Goal: Task Accomplishment & Management: Manage account settings

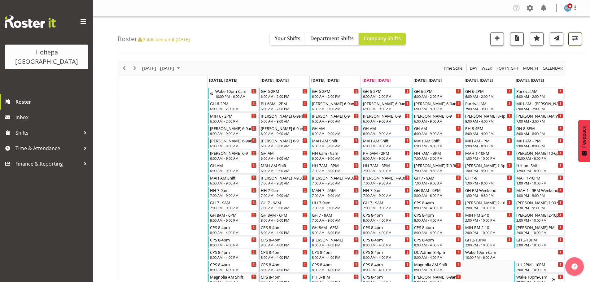
click at [577, 36] on span "button" at bounding box center [575, 38] width 8 height 8
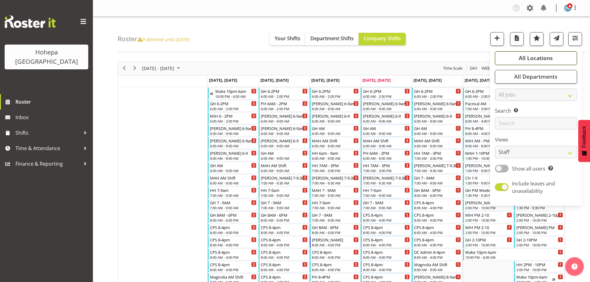
click at [543, 60] on span "All Locations" at bounding box center [536, 57] width 34 height 7
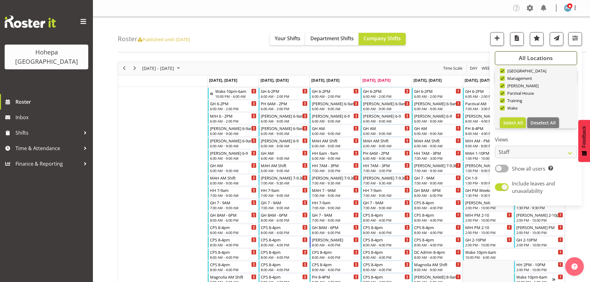
scroll to position [59, 0]
click at [539, 116] on span "Deselect All" at bounding box center [543, 118] width 25 height 6
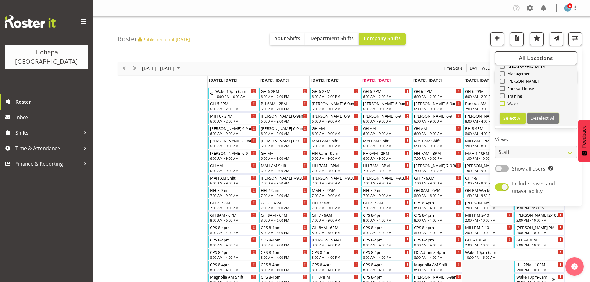
checkbox input "false"
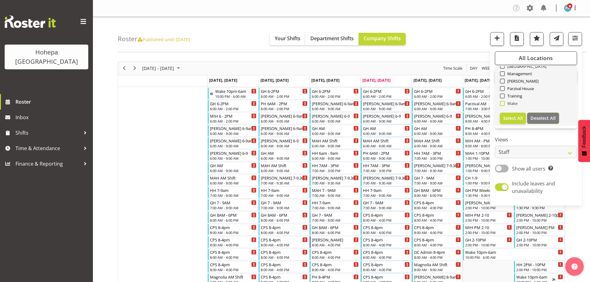
checkbox input "false"
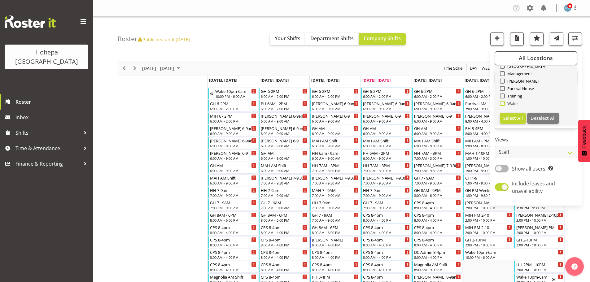
click at [503, 104] on span at bounding box center [502, 103] width 5 height 5
click at [503, 104] on input "Wake" at bounding box center [502, 103] width 4 height 4
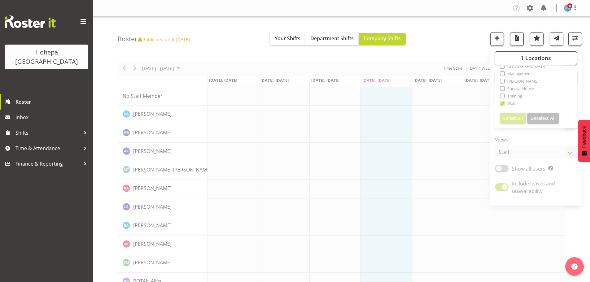
click at [451, 31] on div "Roster Published until [DATE] Your Shifts Department Shifts Company Shifts 1 Lo…" at bounding box center [352, 35] width 469 height 36
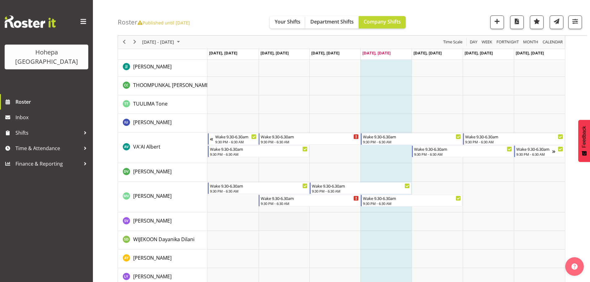
scroll to position [1431, 0]
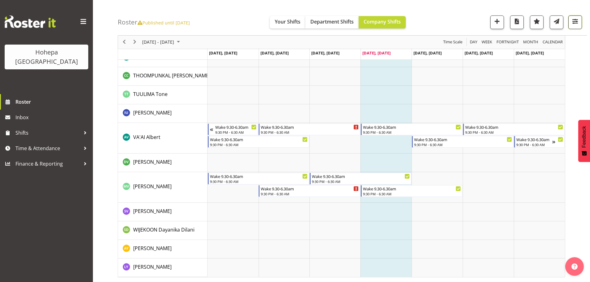
click at [576, 21] on span "button" at bounding box center [575, 21] width 8 height 8
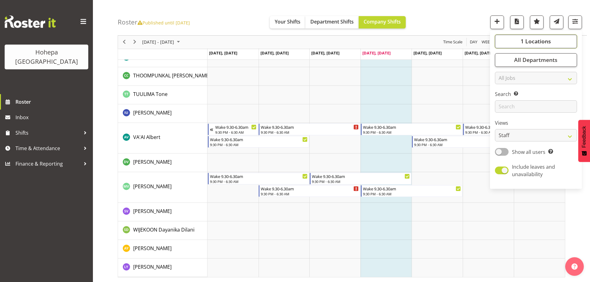
click at [538, 40] on span "1 Locations" at bounding box center [536, 41] width 30 height 7
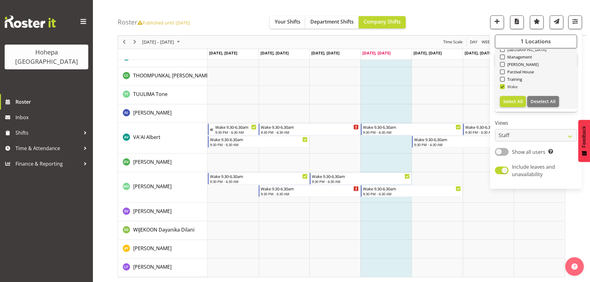
click at [504, 87] on span at bounding box center [502, 86] width 5 height 5
click at [504, 87] on input "Wake" at bounding box center [502, 87] width 4 height 4
checkbox input "false"
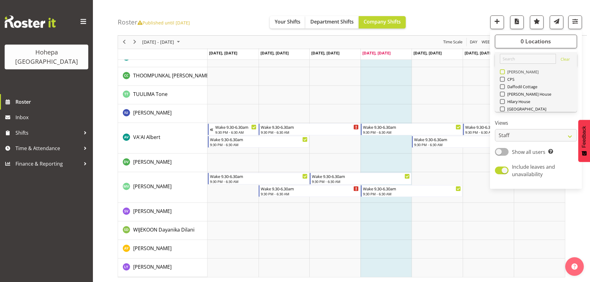
click at [503, 73] on span at bounding box center [502, 71] width 5 height 5
click at [503, 73] on input "[PERSON_NAME]" at bounding box center [502, 72] width 4 height 4
checkbox input "true"
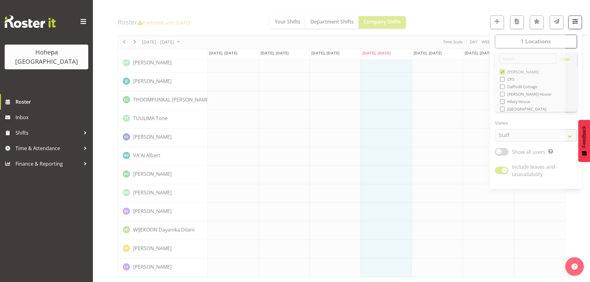
scroll to position [1334, 0]
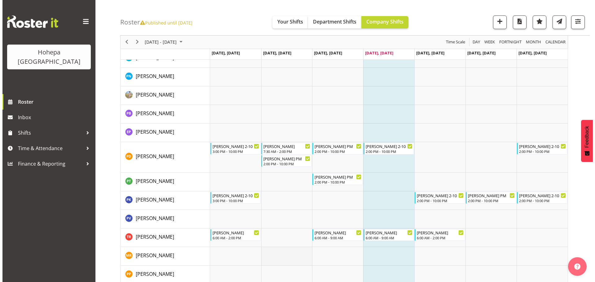
scroll to position [837, 0]
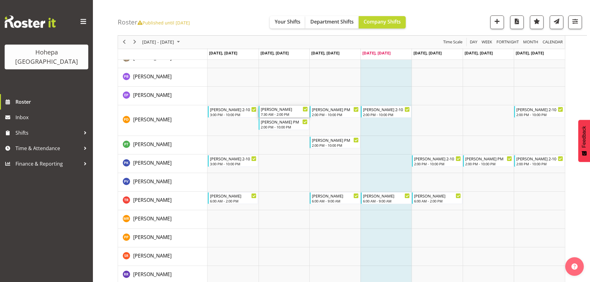
click at [279, 114] on div "7:30 AM - 2:00 PM" at bounding box center [284, 114] width 47 height 5
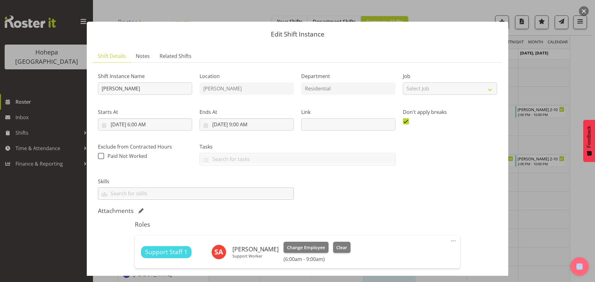
scroll to position [117, 0]
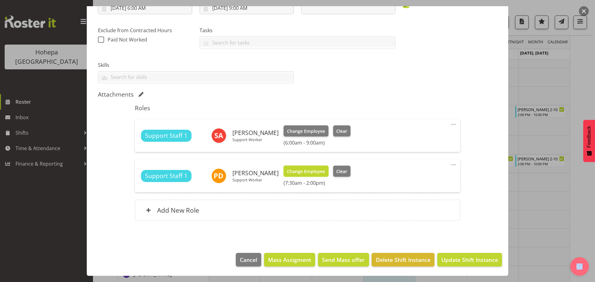
click at [298, 171] on span "Change Employee" at bounding box center [306, 171] width 38 height 7
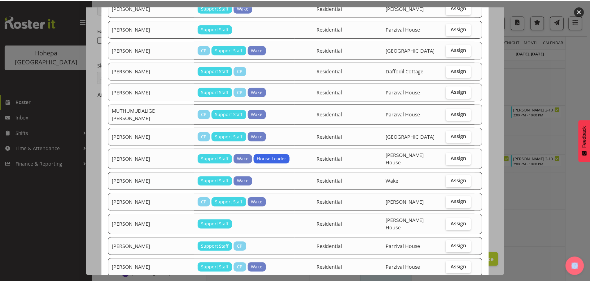
scroll to position [744, 0]
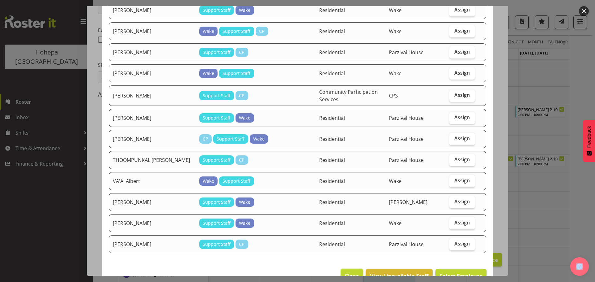
click at [345, 272] on span "Close" at bounding box center [352, 276] width 14 height 8
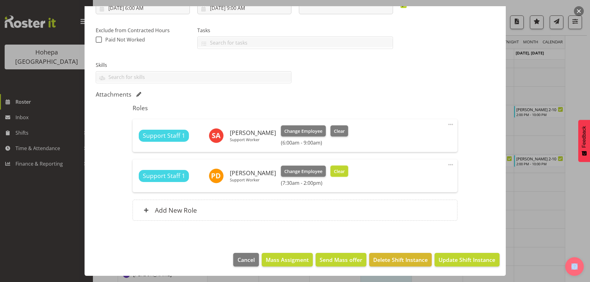
click at [335, 172] on span "Clear" at bounding box center [339, 171] width 11 height 7
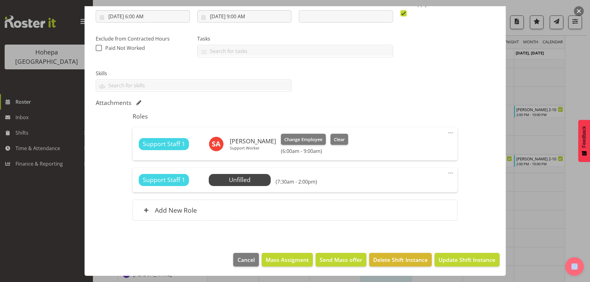
scroll to position [108, 0]
click at [454, 260] on span "Update Shift Instance" at bounding box center [467, 260] width 57 height 8
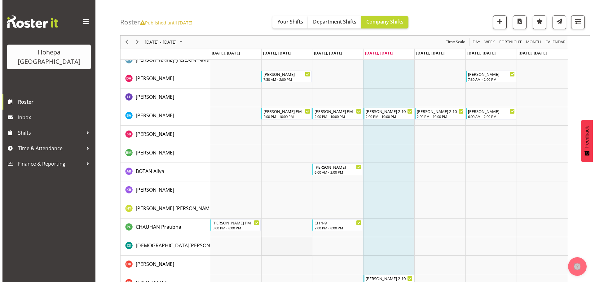
scroll to position [330, 0]
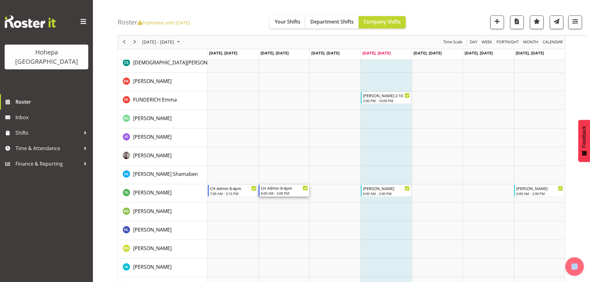
click at [284, 190] on div "CH Admin 8-4pm" at bounding box center [284, 188] width 47 height 6
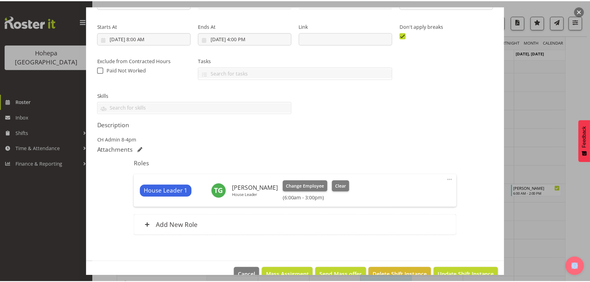
scroll to position [101, 0]
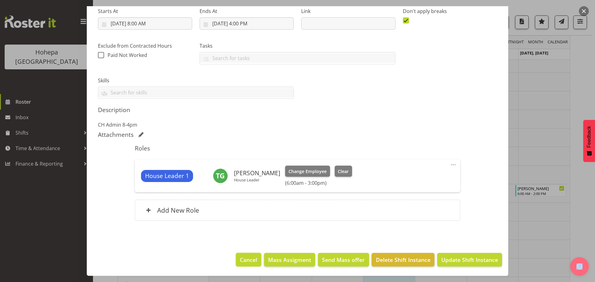
click at [249, 262] on span "Cancel" at bounding box center [248, 260] width 17 height 8
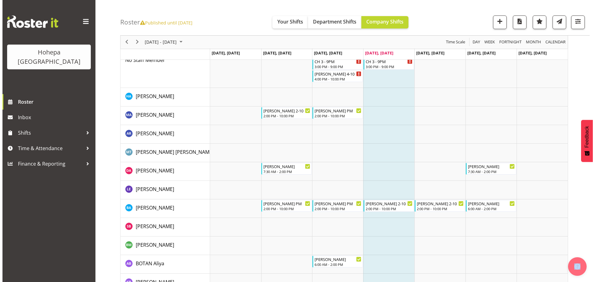
scroll to position [0, 0]
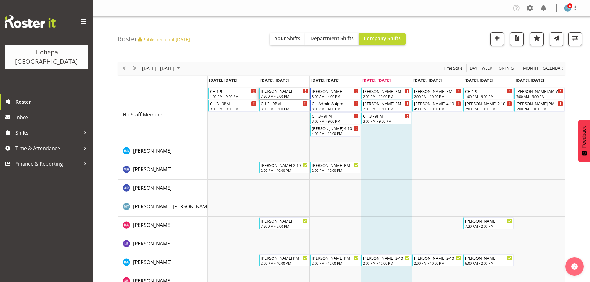
click at [273, 96] on div "7:30 AM - 2:00 PM" at bounding box center [284, 96] width 47 height 5
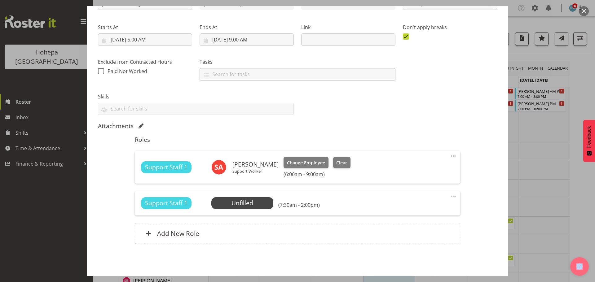
scroll to position [93, 0]
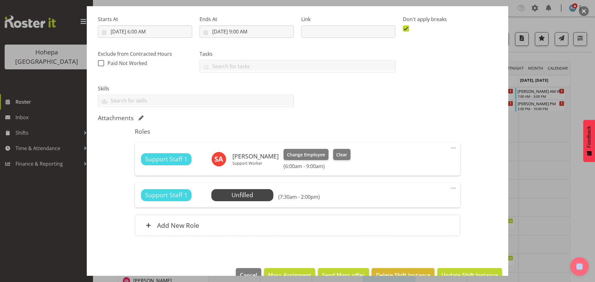
click at [450, 188] on span at bounding box center [453, 188] width 7 height 7
click at [407, 202] on link "Edit" at bounding box center [427, 201] width 59 height 11
select select "9"
select select "2025"
select select "7"
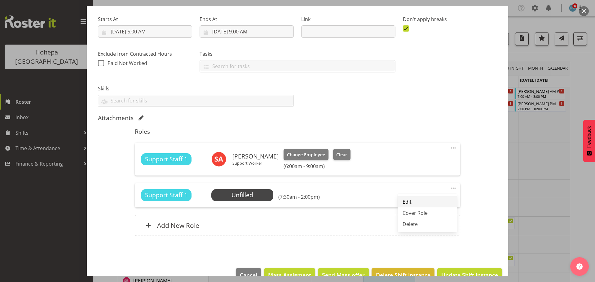
select select "30"
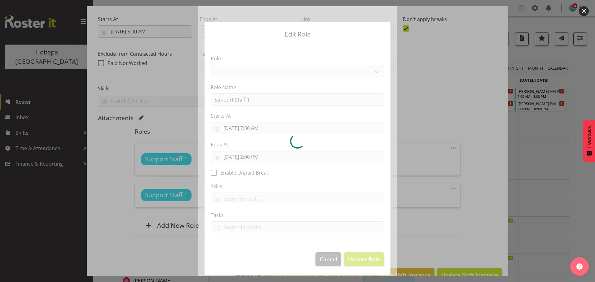
select select "1091"
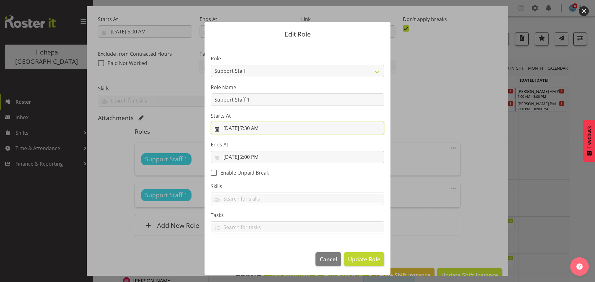
click at [255, 130] on input "[DATE] 7:30 AM" at bounding box center [298, 128] width 174 height 12
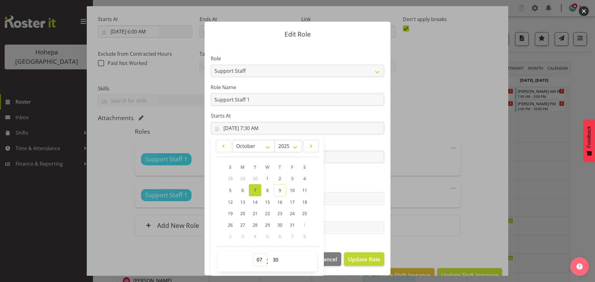
click at [260, 258] on select "00 01 02 03 04 05 06 07 08 09 10 11 12 13 14 15 16 17 18 19 20 21 22 23" at bounding box center [260, 260] width 14 height 12
select select "6"
click at [253, 254] on select "00 01 02 03 04 05 06 07 08 09 10 11 12 13 14 15 16 17 18 19 20 21 22 23" at bounding box center [260, 260] width 14 height 12
type input "[DATE] 6:30 AM"
click at [275, 261] on select "00 01 02 03 04 05 06 07 08 09 10 11 12 13 14 15 16 17 18 19 20 21 22 23 24 25 2…" at bounding box center [276, 260] width 14 height 12
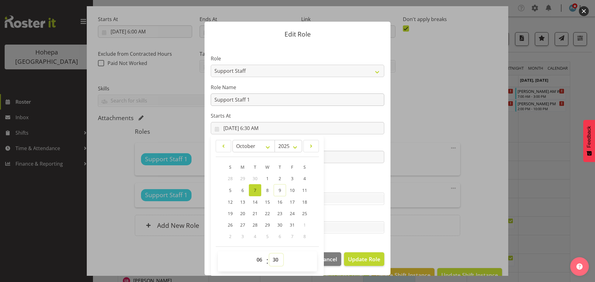
select select "0"
click at [269, 254] on select "00 01 02 03 04 05 06 07 08 09 10 11 12 13 14 15 16 17 18 19 20 21 22 23 24 25 2…" at bounding box center [276, 260] width 14 height 12
type input "[DATE] 6:00 AM"
click at [334, 259] on span "Cancel" at bounding box center [328, 259] width 17 height 8
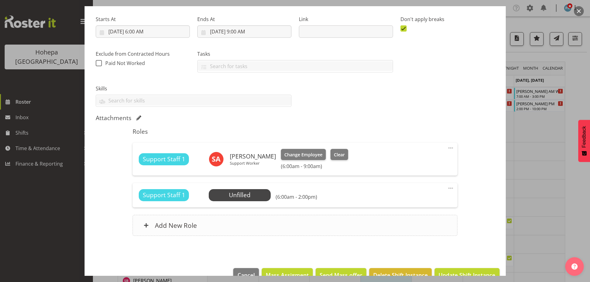
click at [185, 225] on h6 "Add New Role" at bounding box center [176, 226] width 42 height 8
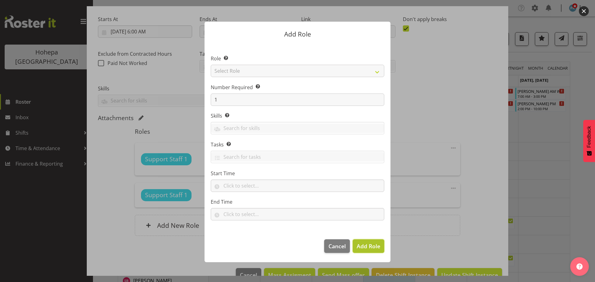
click at [363, 248] on span "Add Role" at bounding box center [369, 246] width 24 height 7
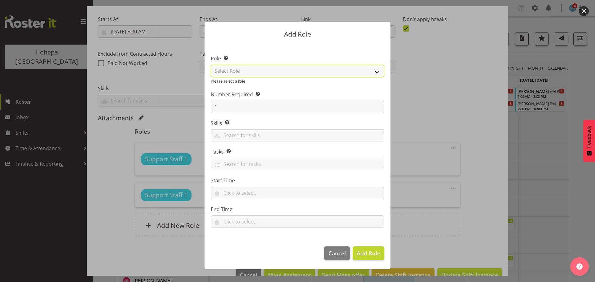
click at [376, 72] on select "Select Role CP House Leader Support Staff Wake" at bounding box center [298, 71] width 174 height 12
select select "1091"
click at [211, 65] on select "Select Role CP House Leader Support Staff Wake" at bounding box center [298, 71] width 174 height 12
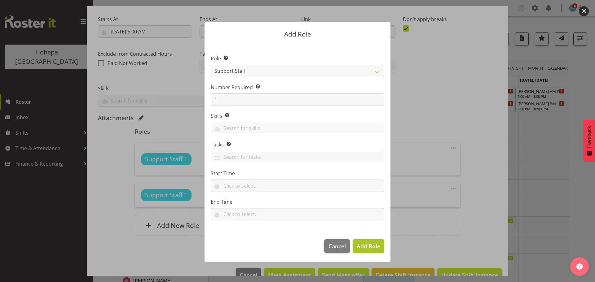
click at [370, 247] on span "Add Role" at bounding box center [369, 246] width 24 height 7
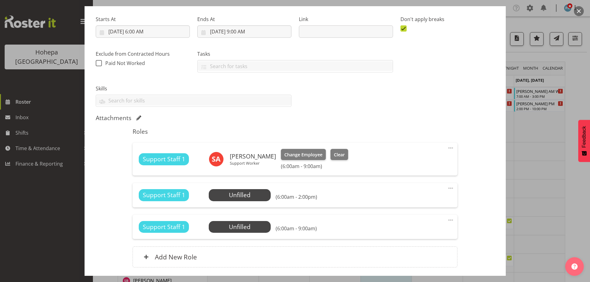
click at [447, 218] on span at bounding box center [450, 220] width 7 height 7
click at [401, 236] on link "Edit" at bounding box center [424, 233] width 59 height 11
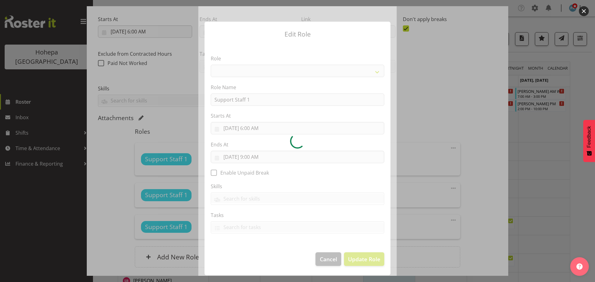
select select "1091"
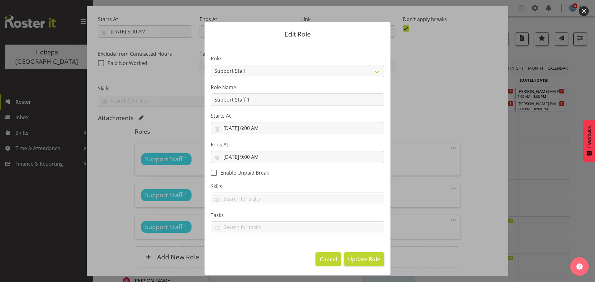
click at [332, 258] on span "Cancel" at bounding box center [328, 259] width 17 height 8
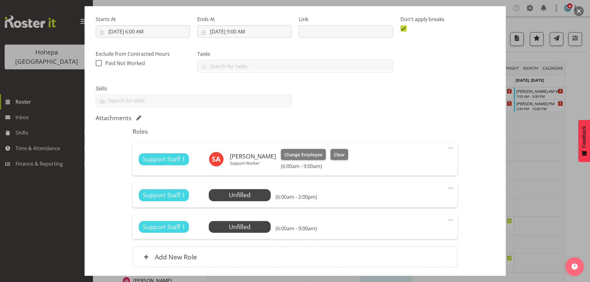
click at [447, 221] on span at bounding box center [450, 220] width 7 height 7
drag, startPoint x: 400, startPoint y: 254, endPoint x: 397, endPoint y: 252, distance: 4.2
click at [399, 254] on link "Delete" at bounding box center [424, 256] width 59 height 11
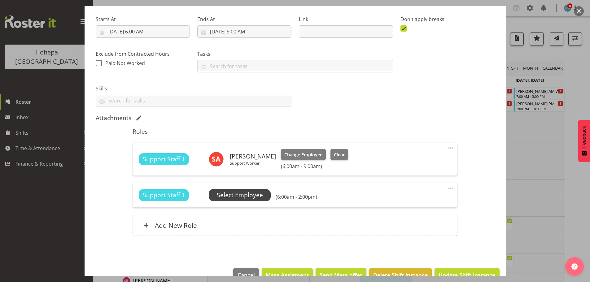
click at [236, 196] on span "Select Employee" at bounding box center [240, 195] width 46 height 9
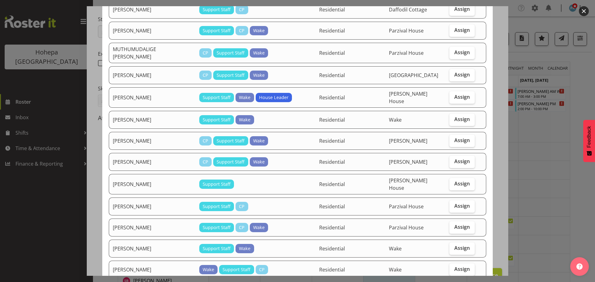
scroll to position [558, 0]
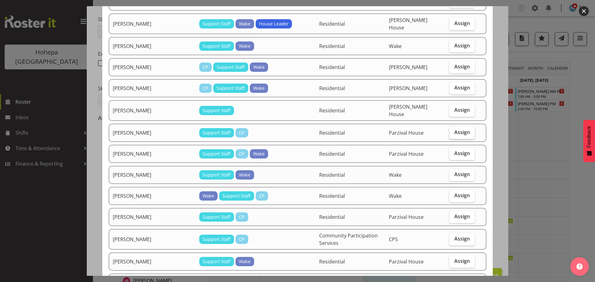
click at [458, 129] on span "Assign" at bounding box center [461, 132] width 15 height 6
click at [453, 130] on input "Assign" at bounding box center [451, 132] width 4 height 4
checkbox input "true"
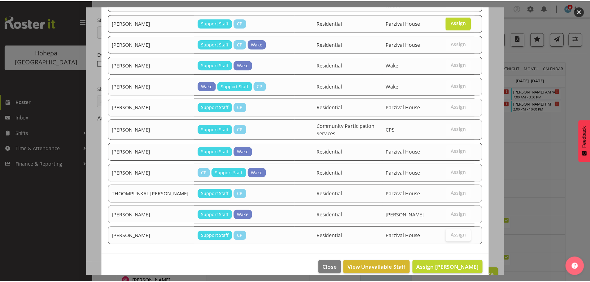
scroll to position [668, 0]
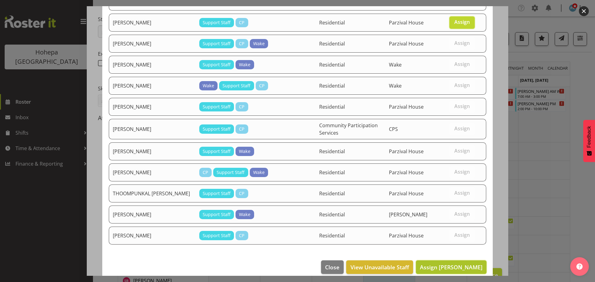
click at [454, 264] on span "Assign [PERSON_NAME]" at bounding box center [451, 267] width 63 height 7
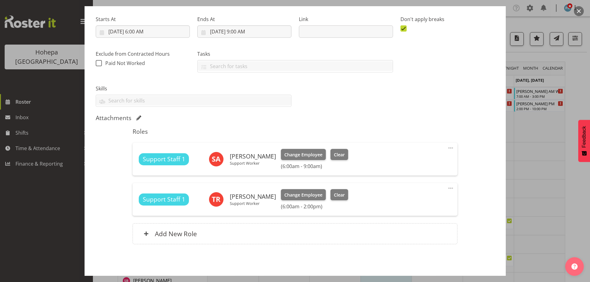
scroll to position [117, 0]
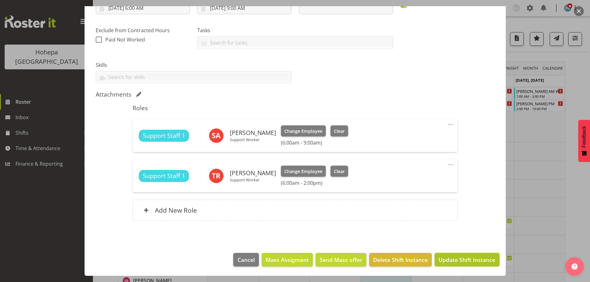
click at [450, 259] on span "Update Shift Instance" at bounding box center [467, 260] width 57 height 8
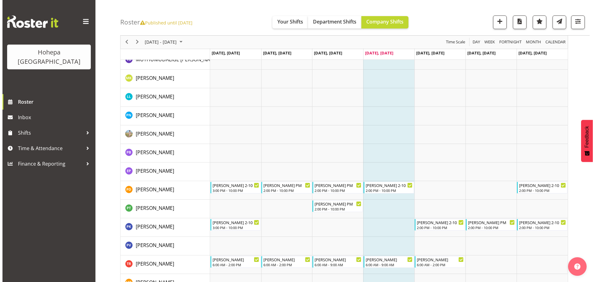
scroll to position [837, 0]
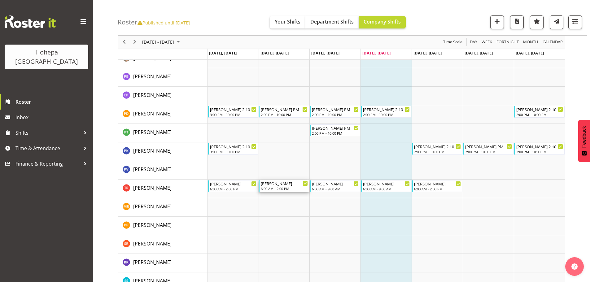
click at [286, 185] on div "[PERSON_NAME]" at bounding box center [284, 183] width 47 height 6
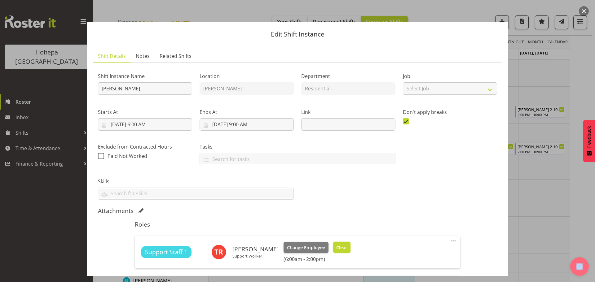
click at [336, 246] on span "Clear" at bounding box center [341, 247] width 11 height 7
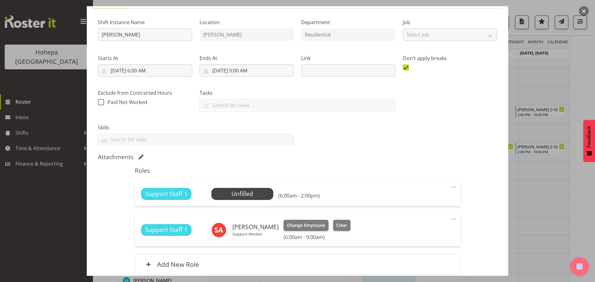
scroll to position [108, 0]
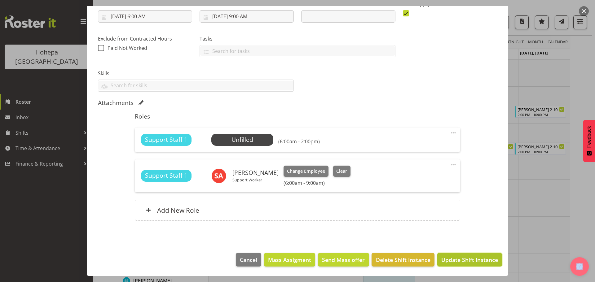
click at [446, 259] on span "Update Shift Instance" at bounding box center [469, 260] width 57 height 8
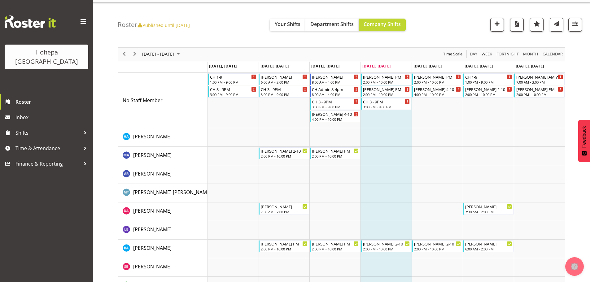
scroll to position [0, 0]
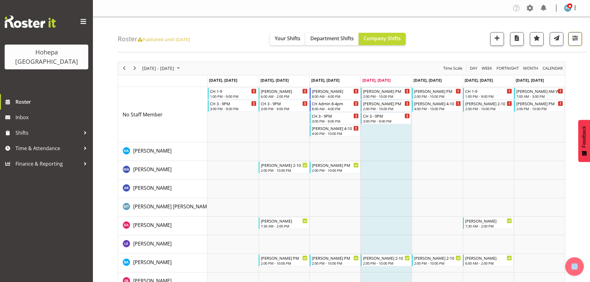
click at [574, 38] on span "button" at bounding box center [575, 38] width 8 height 8
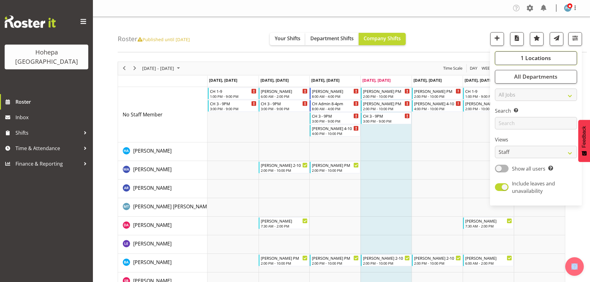
click at [542, 57] on span "1 Locations" at bounding box center [536, 57] width 30 height 7
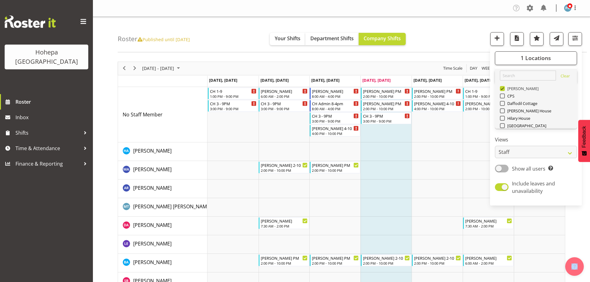
click at [504, 89] on span at bounding box center [502, 88] width 5 height 5
click at [504, 89] on input "[PERSON_NAME]" at bounding box center [502, 88] width 4 height 4
checkbox input "false"
click at [503, 125] on span at bounding box center [502, 125] width 5 height 5
click at [503, 125] on input "[GEOGRAPHIC_DATA]" at bounding box center [502, 126] width 4 height 4
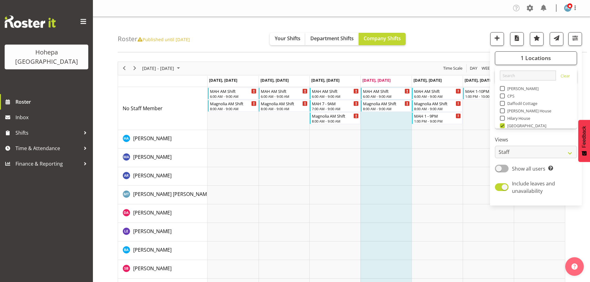
click at [473, 42] on div "Roster Published until [DATE] Your Shifts Department Shifts Company Shifts 1 Lo…" at bounding box center [352, 35] width 469 height 36
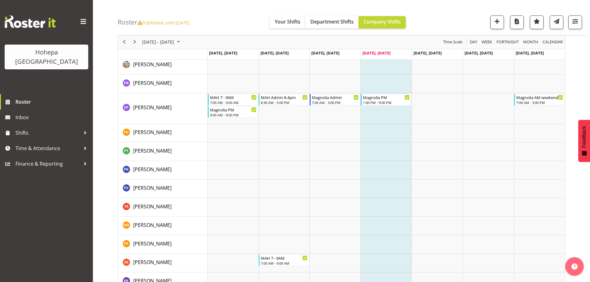
scroll to position [794, 0]
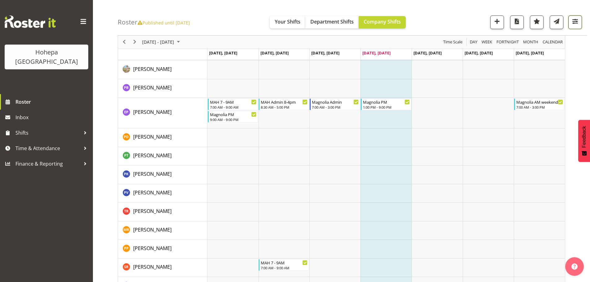
click at [577, 22] on span "button" at bounding box center [575, 21] width 8 height 8
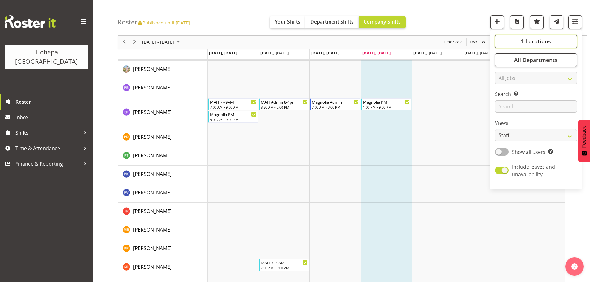
drag, startPoint x: 541, startPoint y: 39, endPoint x: 535, endPoint y: 47, distance: 10.4
click at [541, 39] on span "1 Locations" at bounding box center [536, 41] width 30 height 7
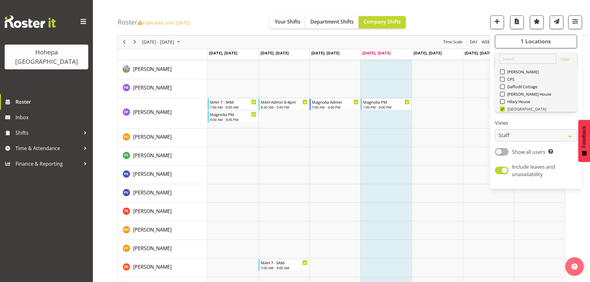
click at [505, 108] on span at bounding box center [502, 109] width 5 height 5
click at [504, 108] on input "[GEOGRAPHIC_DATA]" at bounding box center [502, 109] width 4 height 4
checkbox input "false"
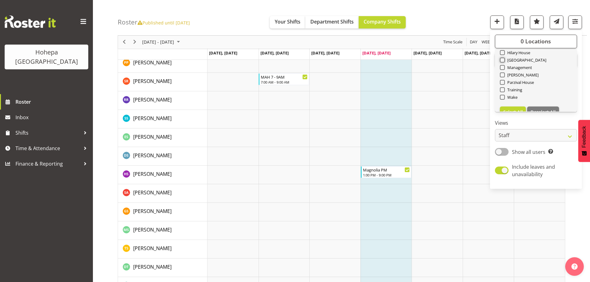
scroll to position [59, 0]
click at [503, 66] on span at bounding box center [502, 64] width 5 height 5
click at [503, 66] on input "[PERSON_NAME]" at bounding box center [502, 65] width 4 height 4
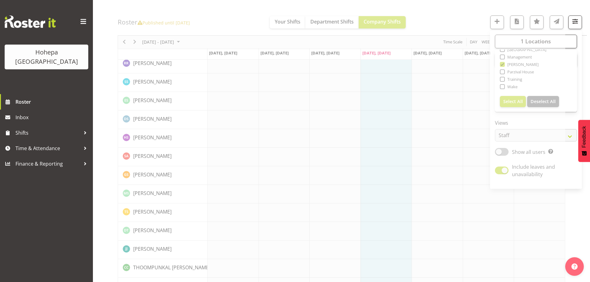
drag, startPoint x: 423, startPoint y: 11, endPoint x: 284, endPoint y: 168, distance: 208.9
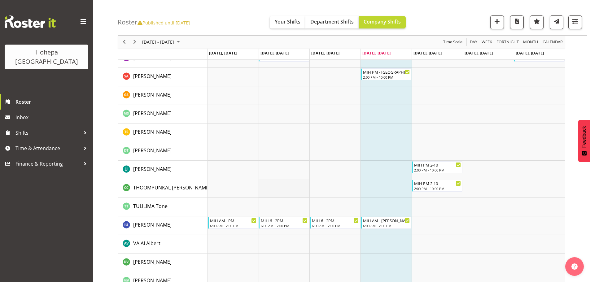
scroll to position [1296, 0]
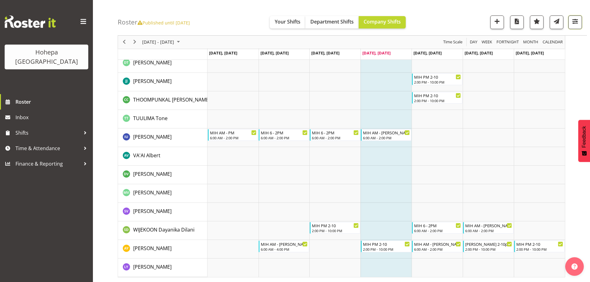
click at [576, 24] on span "button" at bounding box center [575, 21] width 8 height 8
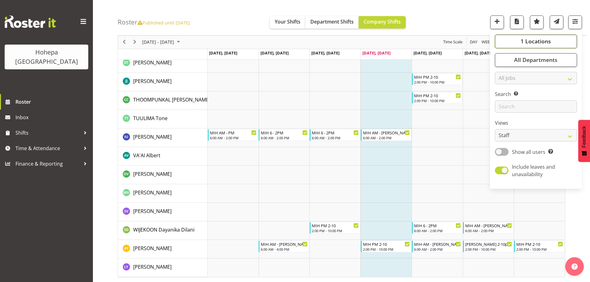
drag, startPoint x: 539, startPoint y: 40, endPoint x: 535, endPoint y: 43, distance: 4.6
click at [539, 40] on span "1 Locations" at bounding box center [536, 41] width 30 height 7
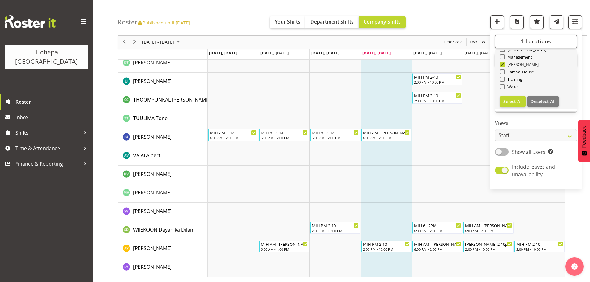
click at [504, 65] on span at bounding box center [502, 64] width 5 height 5
click at [504, 65] on input "[PERSON_NAME]" at bounding box center [502, 65] width 4 height 4
checkbox input "false"
click at [503, 71] on span at bounding box center [502, 71] width 5 height 5
click at [503, 71] on input "Parzival House" at bounding box center [502, 72] width 4 height 4
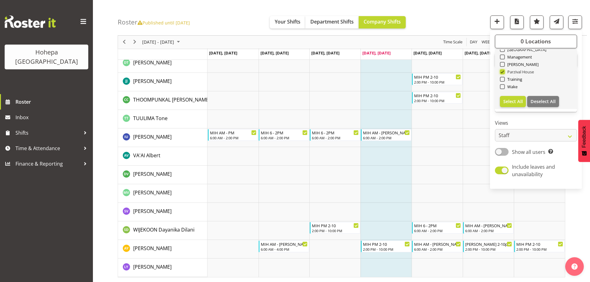
scroll to position [1223, 0]
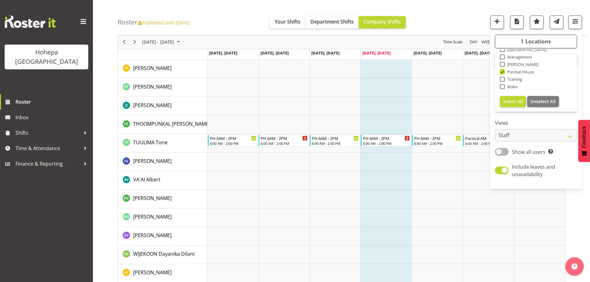
scroll to position [1247, 0]
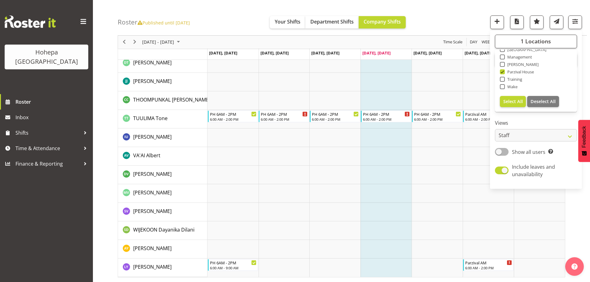
click at [464, 18] on div "Roster Published until [DATE] Your Shifts Department Shifts Company Shifts 1 Lo…" at bounding box center [352, 18] width 469 height 36
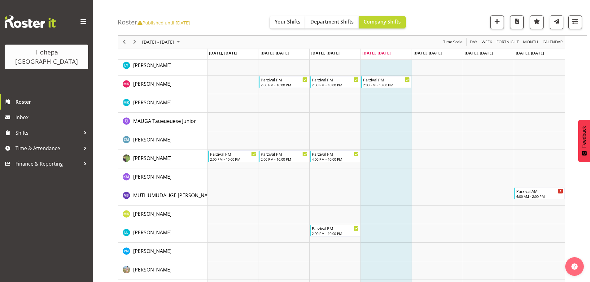
scroll to position [708, 0]
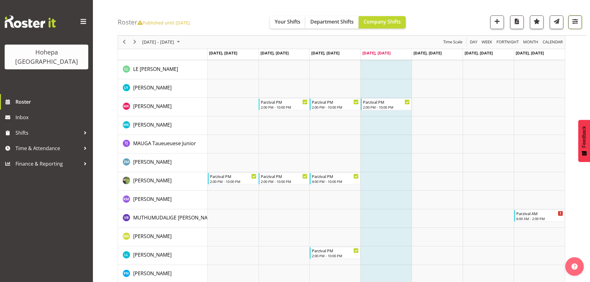
click at [573, 21] on span "button" at bounding box center [575, 21] width 8 height 8
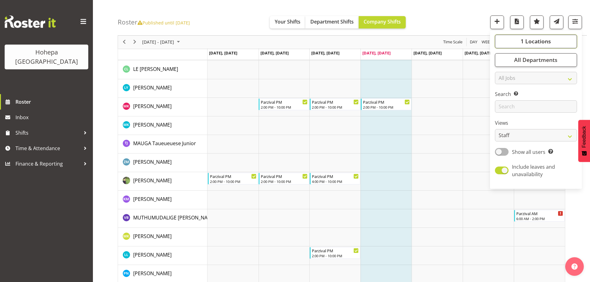
click at [539, 39] on span "1 Locations" at bounding box center [536, 41] width 30 height 7
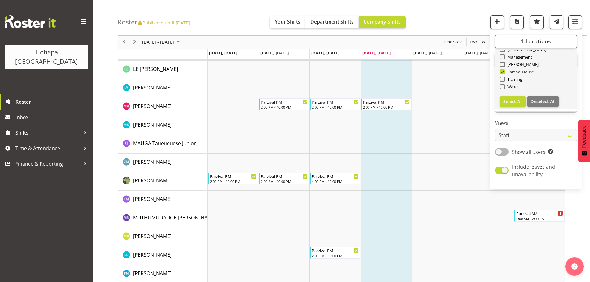
click at [503, 72] on span at bounding box center [502, 71] width 5 height 5
click at [503, 72] on input "Parzival House" at bounding box center [502, 72] width 4 height 4
checkbox input "false"
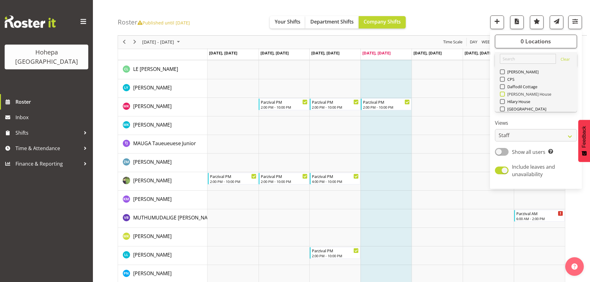
click at [502, 94] on span at bounding box center [502, 94] width 5 height 5
click at [502, 94] on input "[PERSON_NAME] House" at bounding box center [502, 94] width 4 height 4
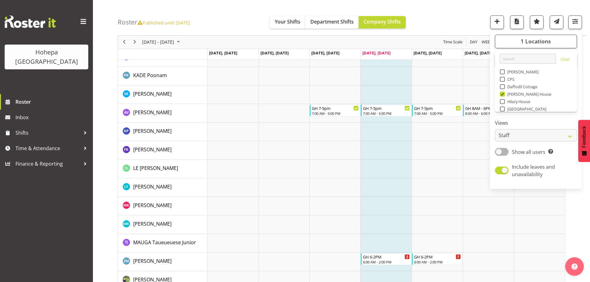
click at [440, 22] on div "Roster Published until [DATE] Your Shifts Department Shifts Company Shifts 1 Lo…" at bounding box center [352, 18] width 469 height 36
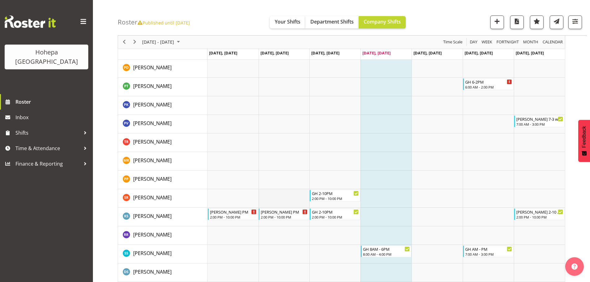
scroll to position [944, 0]
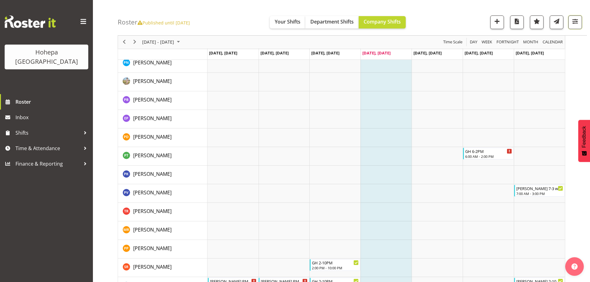
drag, startPoint x: 576, startPoint y: 20, endPoint x: 505, endPoint y: 46, distance: 75.8
click at [576, 21] on span "button" at bounding box center [575, 21] width 8 height 8
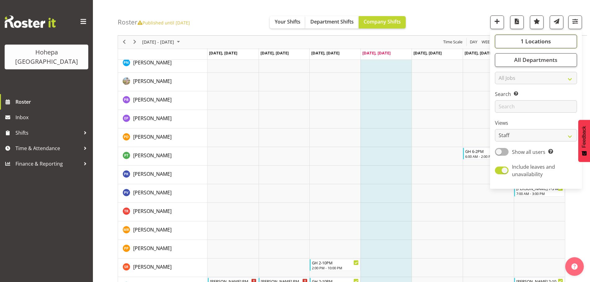
click at [524, 43] on span "1 Locations" at bounding box center [536, 41] width 30 height 7
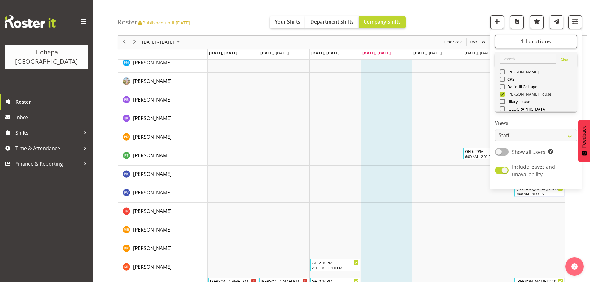
click at [502, 94] on span at bounding box center [502, 94] width 5 height 5
click at [502, 94] on input "[PERSON_NAME] House" at bounding box center [502, 94] width 4 height 4
checkbox input "false"
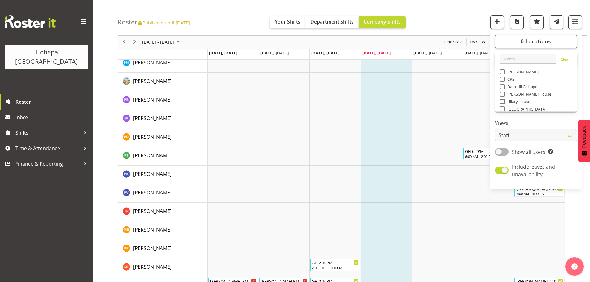
click at [502, 101] on span at bounding box center [502, 101] width 5 height 5
click at [502, 101] on input "Hilary House" at bounding box center [502, 102] width 4 height 4
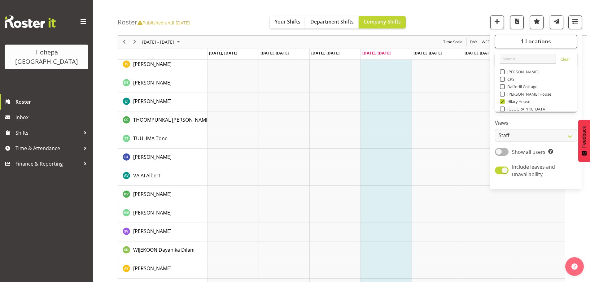
scroll to position [1420, 0]
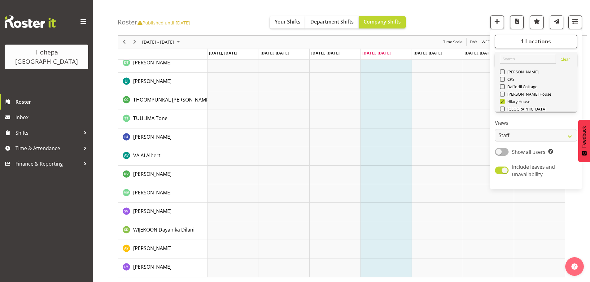
drag, startPoint x: 504, startPoint y: 101, endPoint x: 504, endPoint y: 87, distance: 13.6
click at [504, 100] on span at bounding box center [502, 101] width 5 height 5
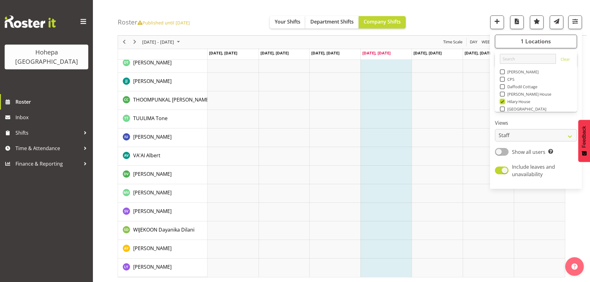
click at [504, 100] on input "Hilary House" at bounding box center [502, 102] width 4 height 4
checkbox input "false"
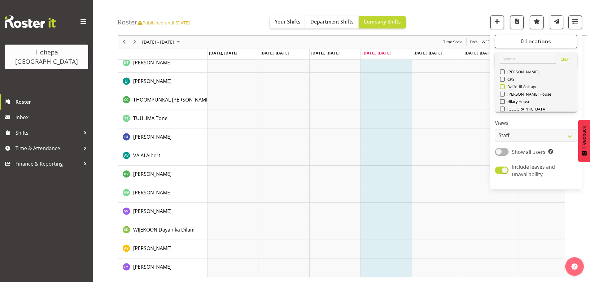
click at [504, 86] on span at bounding box center [502, 86] width 5 height 5
click at [504, 86] on input "Daffodil Cottage" at bounding box center [502, 87] width 4 height 4
checkbox input "true"
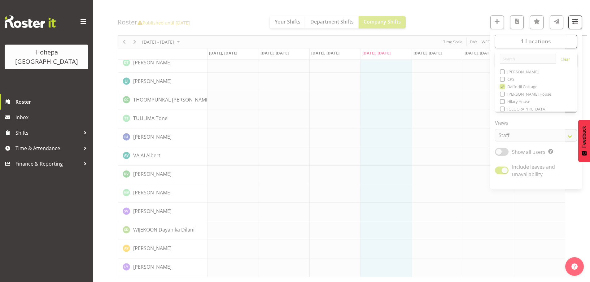
scroll to position [1334, 0]
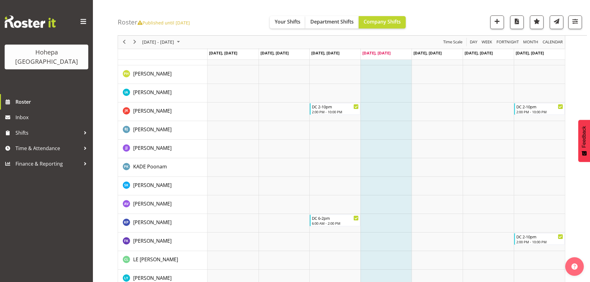
scroll to position [498, 0]
